Goal: Check status: Check status

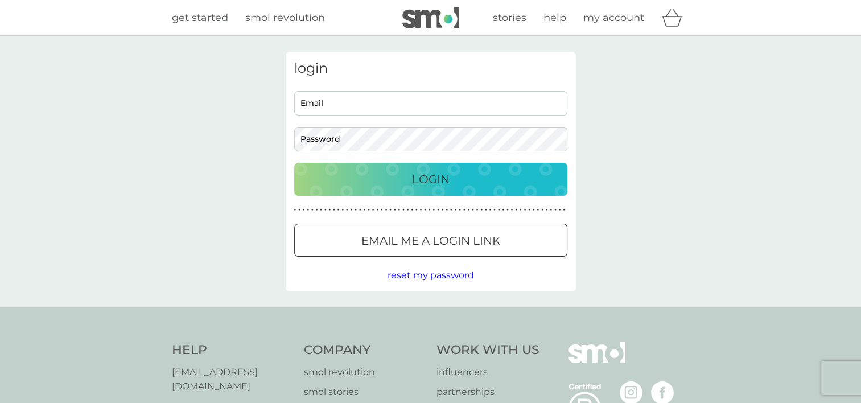
click at [359, 109] on input "Email" at bounding box center [430, 103] width 273 height 24
type input "paul.sangwin@sky.com"
click at [444, 175] on p "Login" at bounding box center [431, 179] width 38 height 18
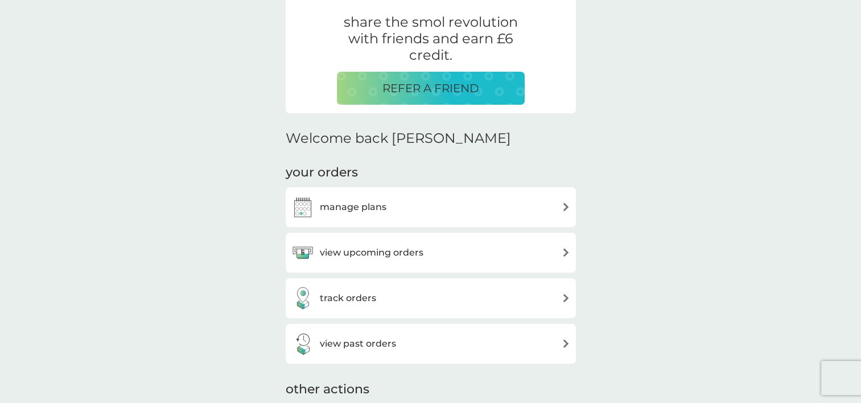
scroll to position [284, 0]
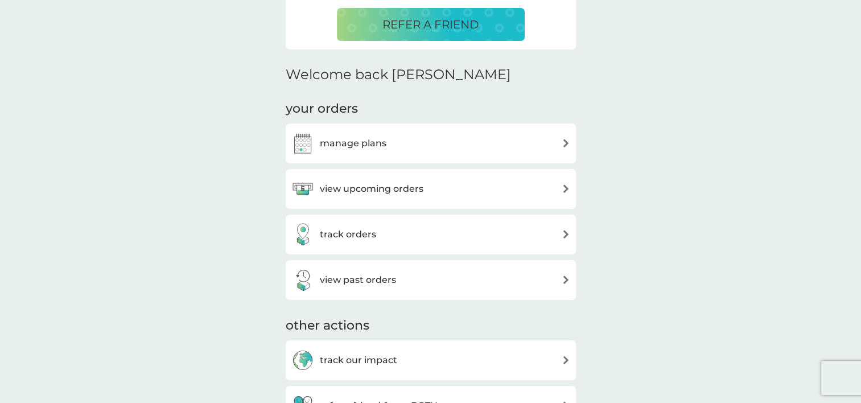
click at [565, 189] on img at bounding box center [565, 188] width 9 height 9
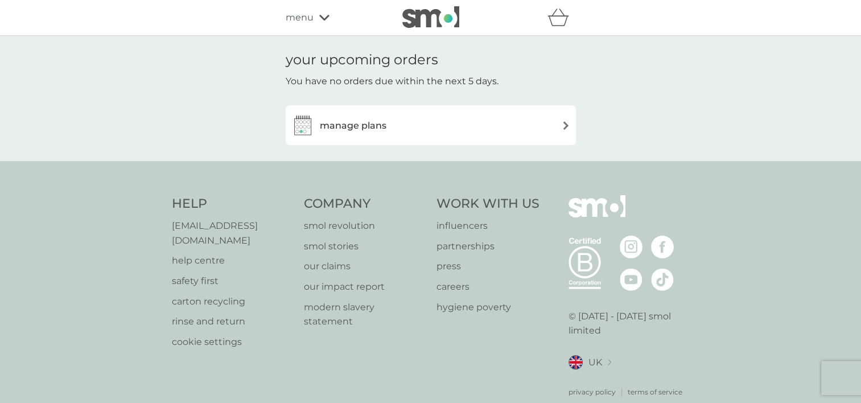
click at [563, 125] on img at bounding box center [565, 125] width 9 height 9
